Goal: Task Accomplishment & Management: Manage account settings

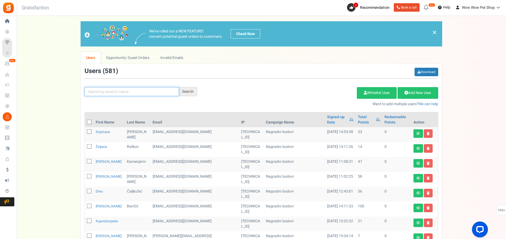
click at [134, 92] on input "text" at bounding box center [132, 91] width 94 height 9
type input "darko"
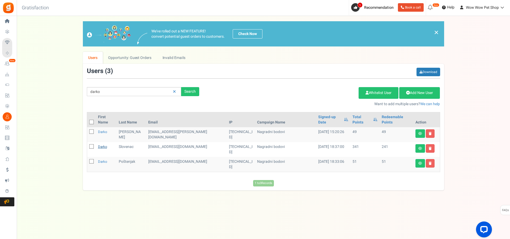
click at [100, 144] on link "Darko" at bounding box center [102, 146] width 9 height 5
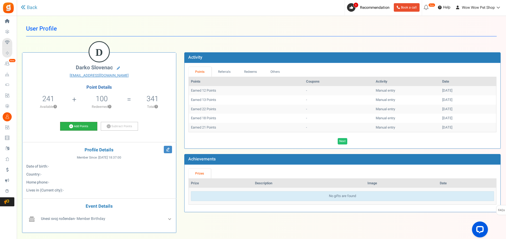
click at [79, 126] on link "Add Points" at bounding box center [78, 126] width 37 height 9
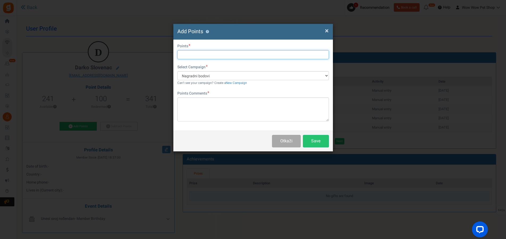
click at [208, 55] on input "text" at bounding box center [253, 54] width 152 height 9
type input "22"
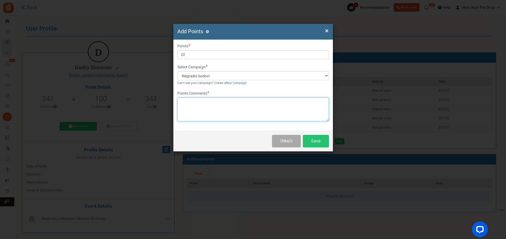
click at [214, 105] on textarea at bounding box center [253, 110] width 152 height 24
type textarea "Račun br. 1445"
click at [312, 139] on button "Save" at bounding box center [316, 141] width 26 height 12
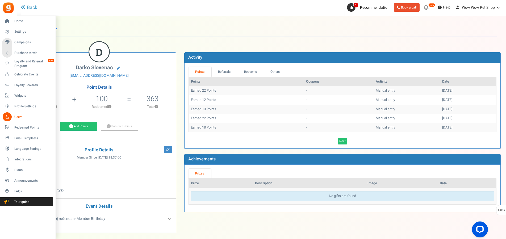
click at [9, 116] on icon at bounding box center [7, 116] width 9 height 9
